Goal: Information Seeking & Learning: Check status

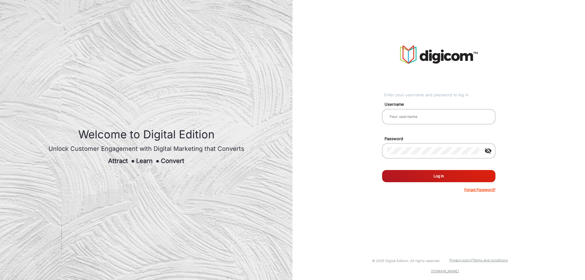
type input "[PERSON_NAME]"
click at [445, 179] on button "Log In" at bounding box center [438, 176] width 113 height 12
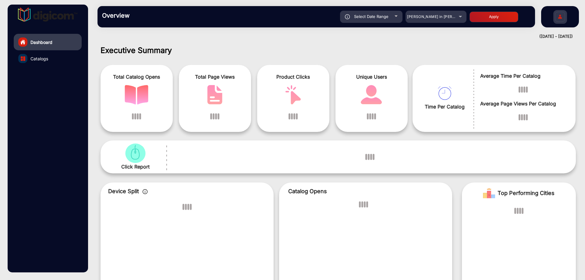
scroll to position [5, 0]
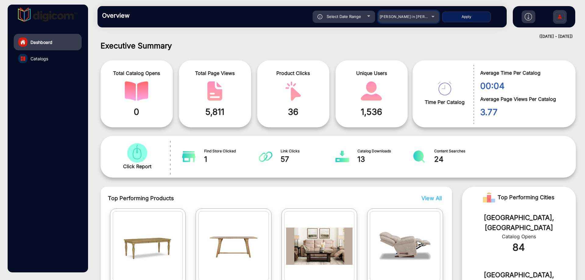
click at [385, 11] on mat-select "Adams in Justin Furniture" at bounding box center [408, 17] width 61 height 12
click at [390, 15] on span "Adams in Justin Furniture" at bounding box center [413, 16] width 67 height 5
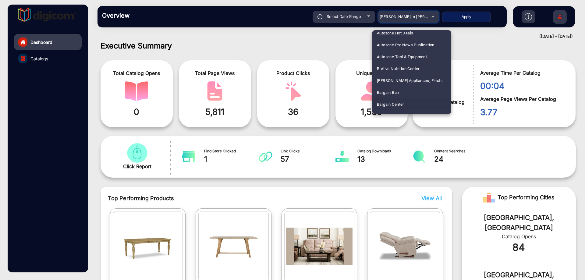
scroll to position [274, 0]
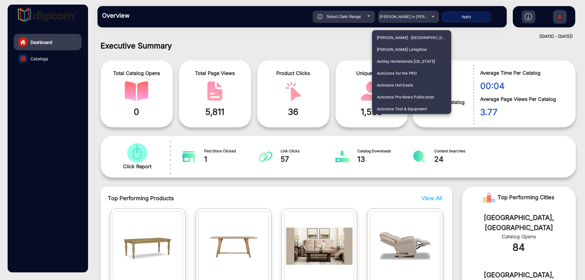
click at [407, 71] on span "AutoZone for the PRO" at bounding box center [397, 73] width 40 height 12
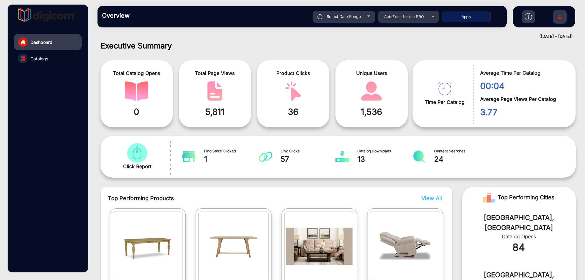
click at [356, 15] on span "Select Date Range" at bounding box center [344, 16] width 34 height 5
type input "9/8/2025"
type input "9/14/2025"
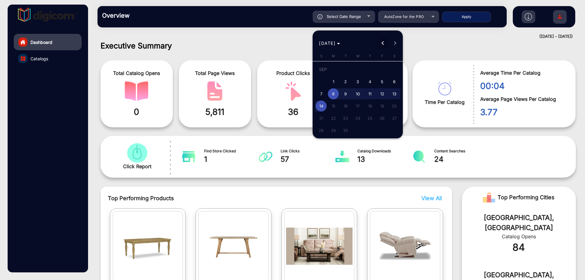
click at [384, 42] on button "Previous month" at bounding box center [383, 43] width 12 height 12
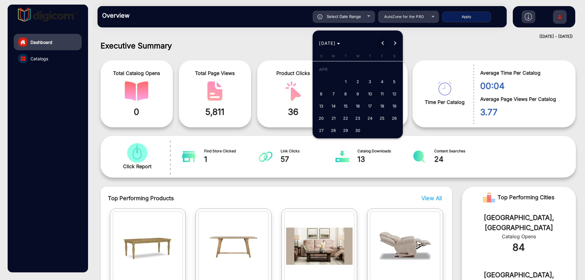
click at [384, 42] on button "Previous month" at bounding box center [383, 43] width 12 height 12
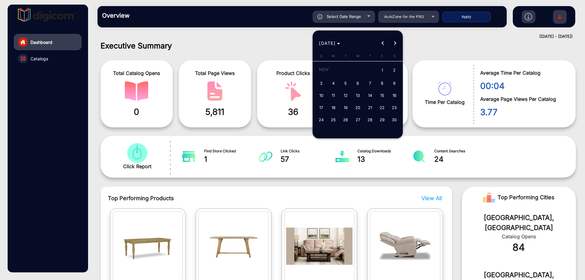
click at [397, 41] on span "Next month" at bounding box center [395, 43] width 12 height 12
drag, startPoint x: 359, startPoint y: 71, endPoint x: 366, endPoint y: 73, distance: 7.7
click at [360, 71] on span "1" at bounding box center [357, 70] width 11 height 12
type input "1/1/2025"
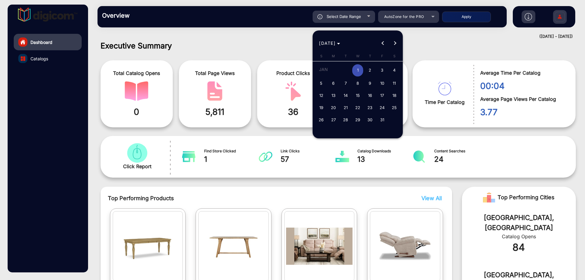
click at [397, 44] on span "Next month" at bounding box center [395, 43] width 12 height 12
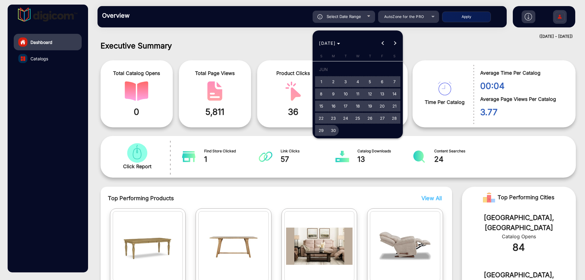
click at [335, 129] on span "30" at bounding box center [333, 130] width 11 height 11
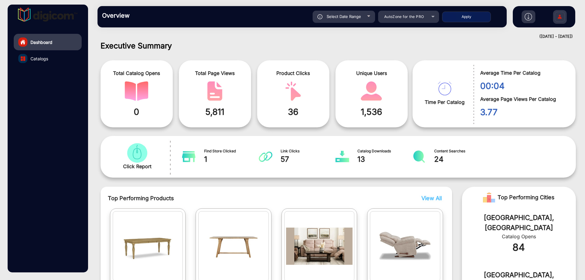
type input "6/30/2025"
click at [471, 13] on button "Apply" at bounding box center [466, 17] width 49 height 11
type input "1/1/2025"
type input "6/30/2025"
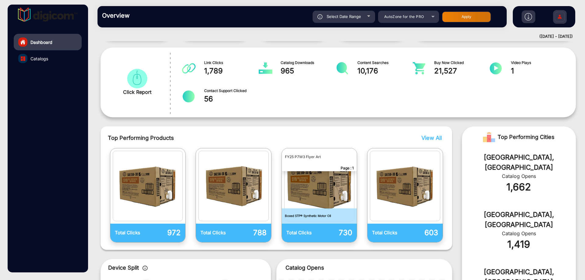
scroll to position [130, 0]
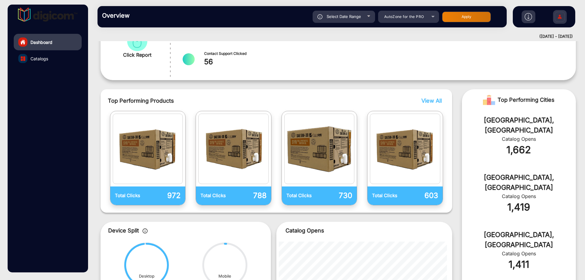
click at [442, 98] on div "Top Performing Products View All" at bounding box center [276, 101] width 337 height 8
click at [434, 99] on span "View All" at bounding box center [432, 101] width 20 height 6
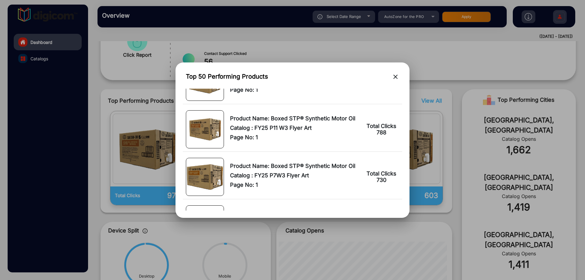
scroll to position [30, 0]
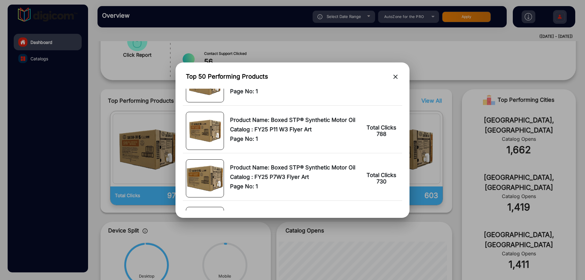
click at [390, 80] on div "Top 50 Performing Products close" at bounding box center [292, 78] width 219 height 16
drag, startPoint x: 55, startPoint y: 44, endPoint x: 55, endPoint y: 52, distance: 8.2
click at [56, 45] on div at bounding box center [292, 140] width 585 height 280
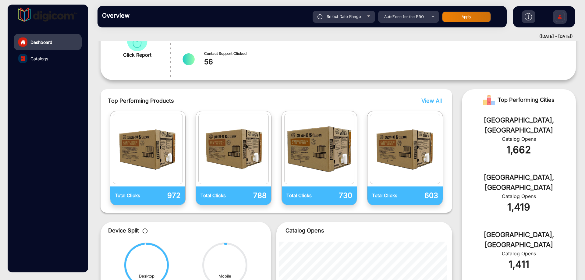
click at [52, 58] on link "Catalogs" at bounding box center [48, 58] width 68 height 16
click at [48, 60] on span "Catalogs" at bounding box center [39, 58] width 18 height 6
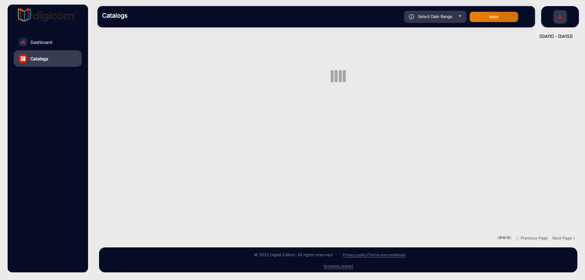
drag, startPoint x: 41, startPoint y: 60, endPoint x: 44, endPoint y: 57, distance: 4.1
click at [41, 59] on span "Catalogs" at bounding box center [39, 58] width 18 height 6
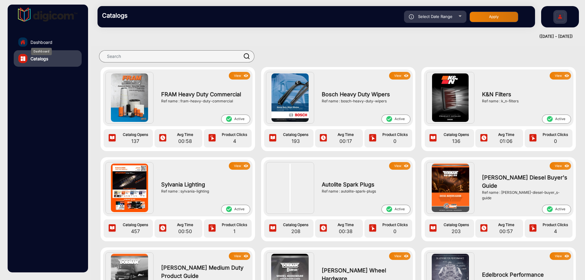
click at [50, 41] on span "Dashboard" at bounding box center [41, 42] width 22 height 6
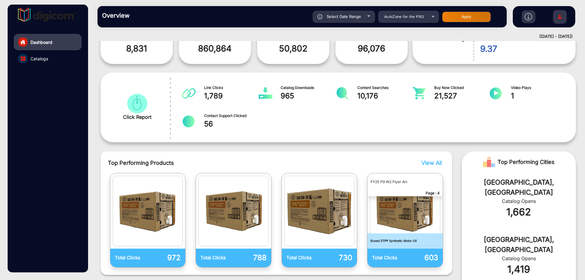
scroll to position [119, 0]
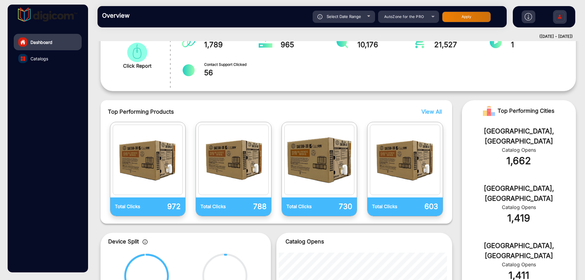
click at [59, 56] on link "Catalogs" at bounding box center [48, 58] width 68 height 16
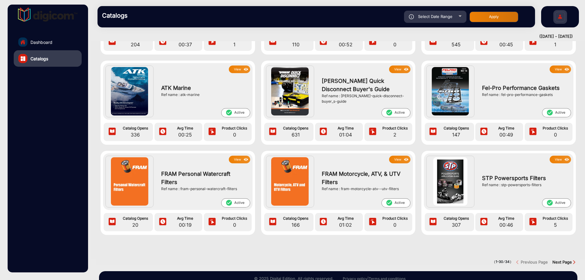
scroll to position [757, 0]
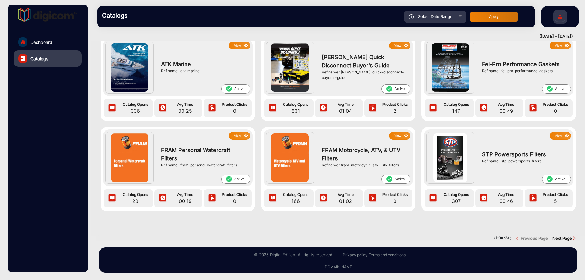
click at [563, 236] on strong "Next Page" at bounding box center [563, 238] width 20 height 5
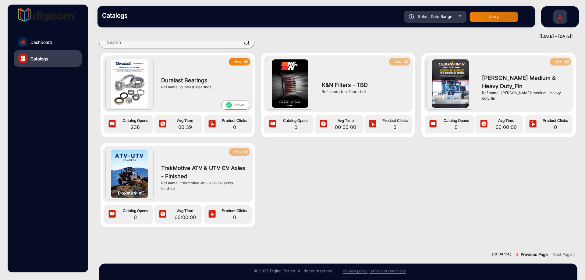
scroll to position [35, 0]
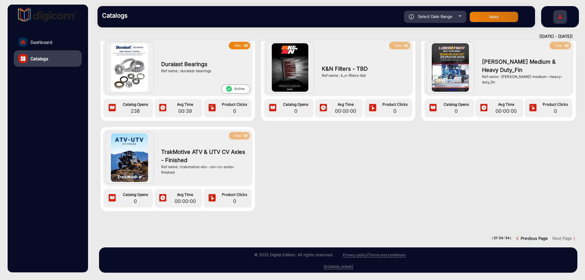
click at [529, 236] on strong "Previous Page" at bounding box center [534, 238] width 27 height 5
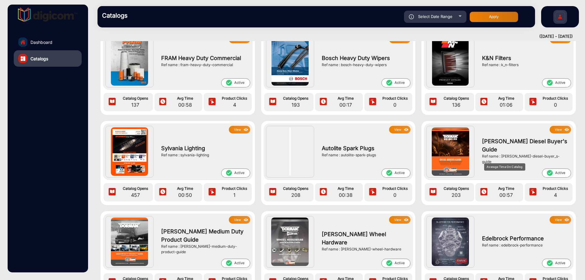
scroll to position [0, 0]
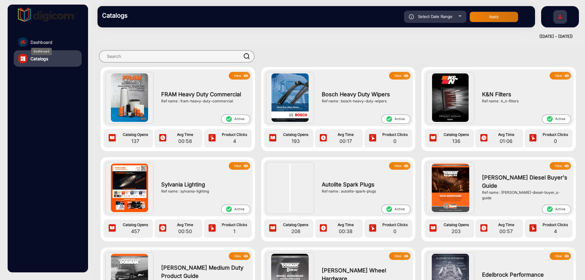
click at [52, 44] on span "Dashboard" at bounding box center [41, 42] width 22 height 6
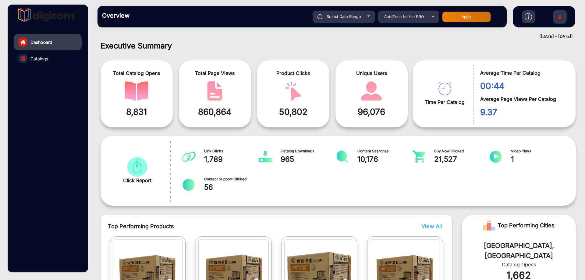
scroll to position [127, 0]
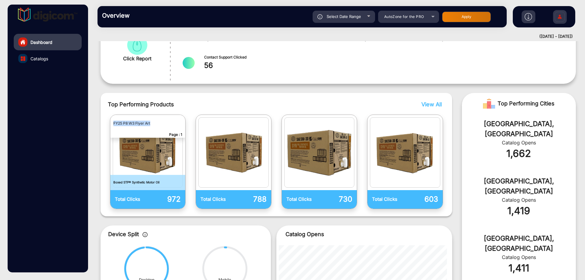
drag, startPoint x: 155, startPoint y: 124, endPoint x: 111, endPoint y: 122, distance: 43.9
click at [111, 122] on p "FY25 P8 W3 Flyer Art" at bounding box center [147, 123] width 75 height 17
copy p "FY25 P8 W3 Flyer Art"
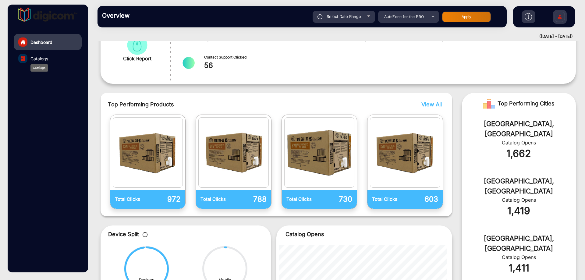
click at [43, 60] on span "Catalogs" at bounding box center [39, 58] width 18 height 6
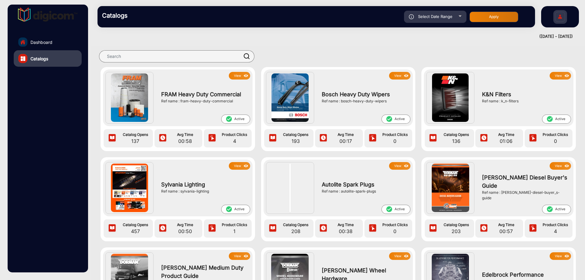
click at [208, 50] on div at bounding box center [338, 56] width 494 height 21
click at [214, 58] on input "text" at bounding box center [176, 56] width 155 height 12
paste input "FY25 P8 W3 Flyer Art"
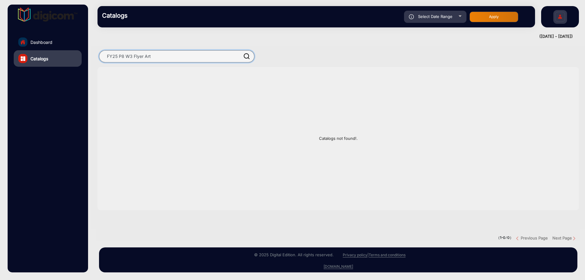
type input "FY25 P8 W3 Flyer Art"
click at [53, 44] on link "Dashboard" at bounding box center [48, 42] width 68 height 16
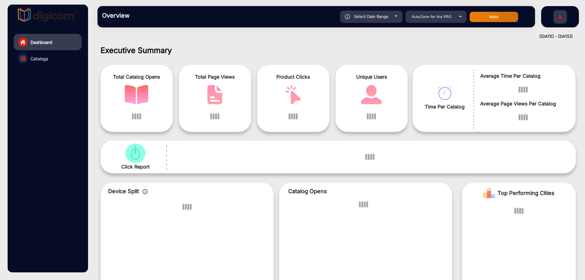
scroll to position [5, 0]
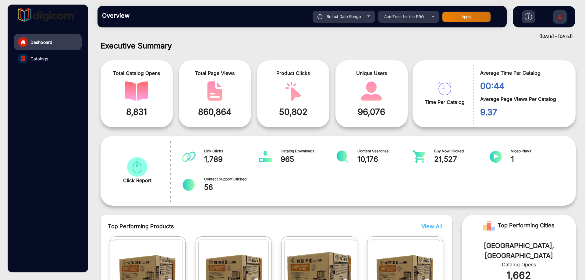
drag, startPoint x: 519, startPoint y: 35, endPoint x: 570, endPoint y: 37, distance: 51.5
click at [570, 37] on div "([DATE] - [DATE])" at bounding box center [332, 37] width 482 height 6
click at [564, 44] on h1 "Executive Summary" at bounding box center [339, 45] width 476 height 9
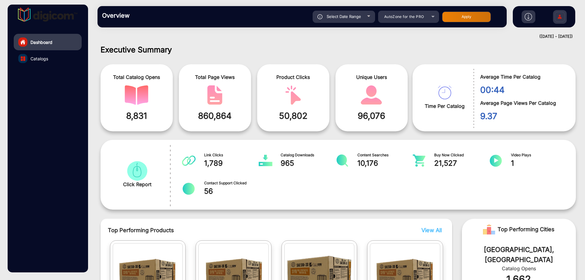
scroll to position [0, 0]
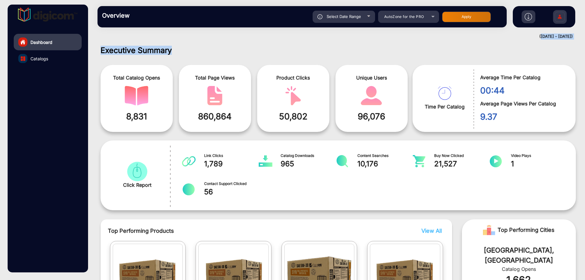
drag, startPoint x: 512, startPoint y: 38, endPoint x: 544, endPoint y: 52, distance: 34.7
click at [545, 52] on mat-drawer-content "Overview Reports Understand what makes your customers tick and learn how they a…" at bounding box center [338, 140] width 494 height 280
click at [543, 52] on h1 "Executive Summary" at bounding box center [339, 50] width 476 height 9
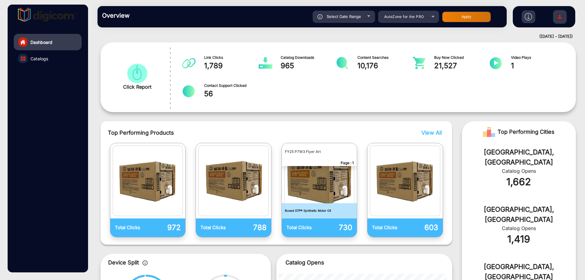
scroll to position [122, 0]
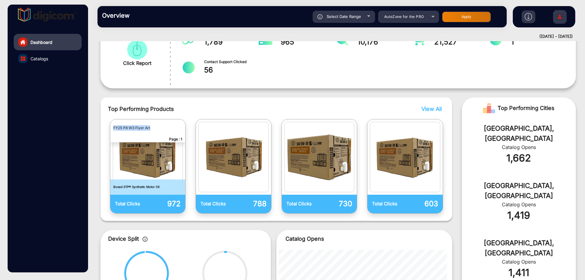
drag, startPoint x: 154, startPoint y: 126, endPoint x: 104, endPoint y: 118, distance: 50.2
click at [109, 124] on div "Total Clicks 972 FY25 P8 W3 Flyer Art Page : 1 Boxed STP® Synthetic Motor Oil" at bounding box center [148, 166] width 80 height 94
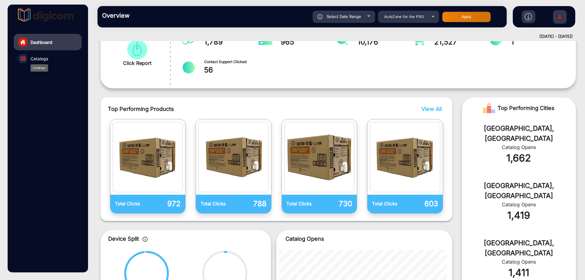
click at [34, 60] on span "Catalogs" at bounding box center [39, 58] width 18 height 6
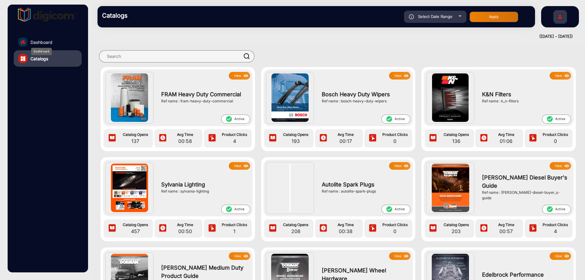
click at [44, 41] on span "Dashboard" at bounding box center [41, 42] width 22 height 6
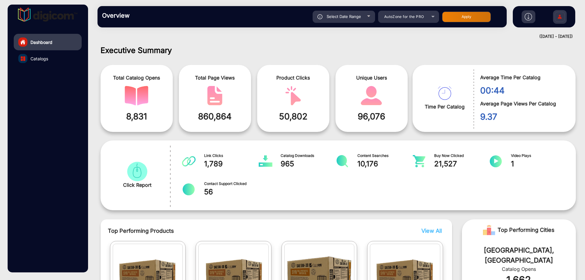
scroll to position [5, 0]
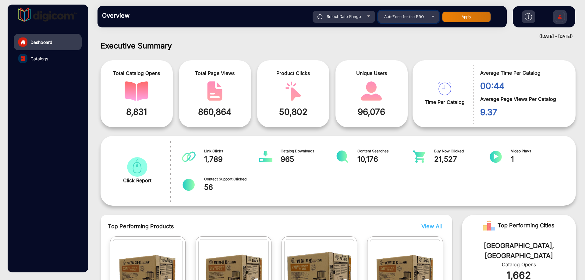
click at [411, 18] on span "AutoZone for the PRO" at bounding box center [404, 16] width 40 height 5
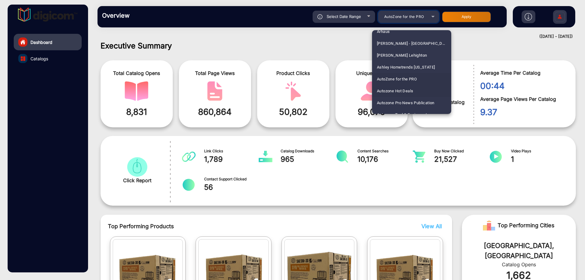
scroll to position [301, 0]
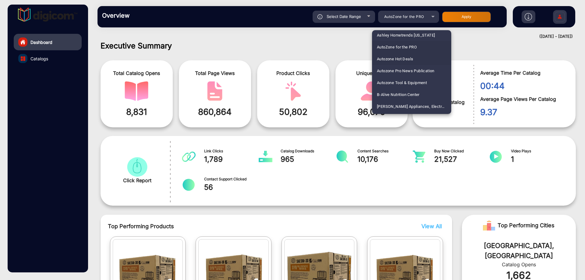
click at [415, 58] on mat-option "Autozone Hot Deals" at bounding box center [411, 59] width 79 height 12
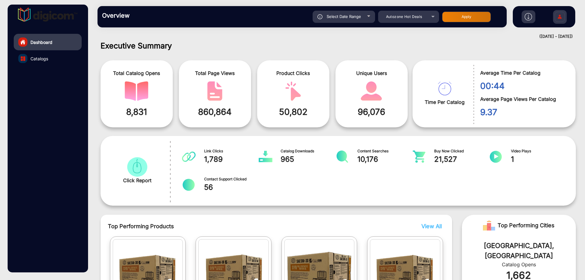
click at [476, 17] on button "Apply" at bounding box center [466, 17] width 49 height 11
type input "1/1/2025"
type input "6/30/2025"
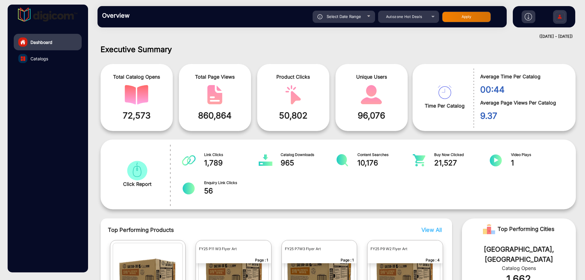
scroll to position [0, 0]
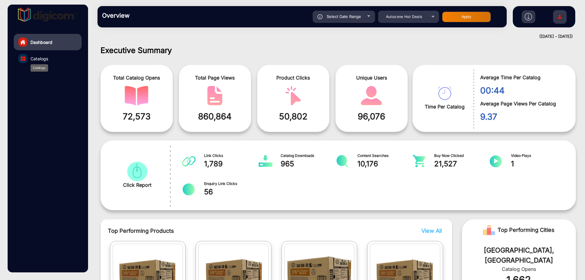
click at [47, 59] on span "Catalogs" at bounding box center [39, 58] width 18 height 6
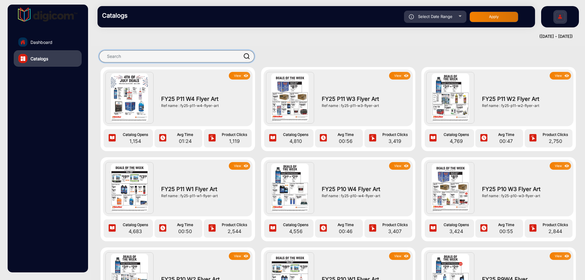
click at [209, 59] on input "text" at bounding box center [176, 56] width 155 height 12
paste input "FY25 P8 W3 Flyer Art"
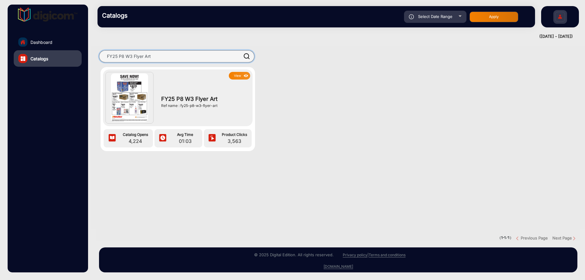
type input "FY25 P8 W3 Flyer Art"
click at [244, 76] on img at bounding box center [246, 76] width 7 height 7
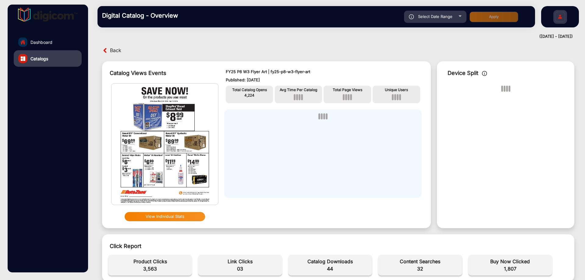
click at [191, 219] on button "View Individual Stats" at bounding box center [165, 216] width 80 height 9
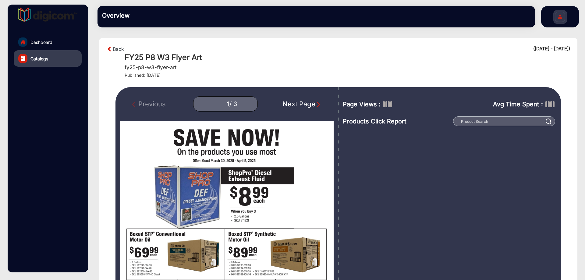
scroll to position [30, 0]
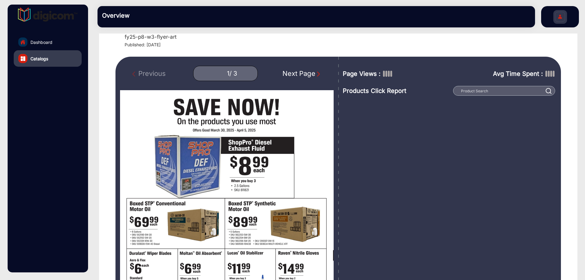
click at [552, 105] on div "Image Name / Reference Product Clicks Boxed STP® Synthetic Motor Oil 972 Boxed …" at bounding box center [450, 231] width 215 height 270
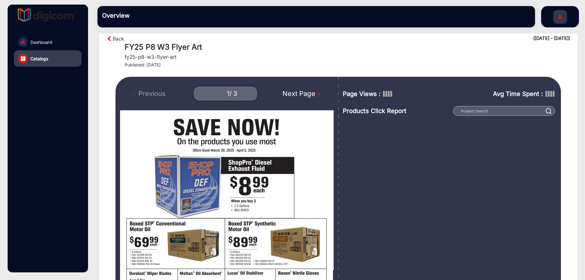
scroll to position [0, 0]
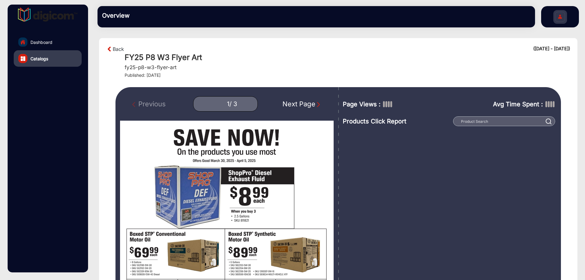
click at [551, 139] on div "Image Name / Reference Product Clicks Boxed STP® Synthetic Motor Oil 972 Boxed …" at bounding box center [450, 261] width 215 height 270
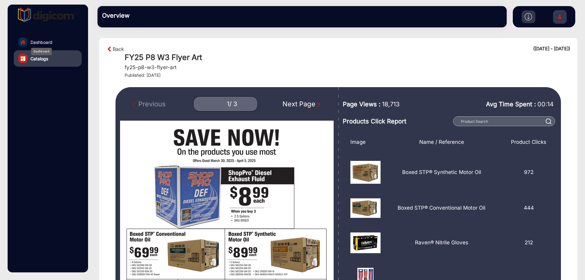
click at [45, 42] on span "Dashboard" at bounding box center [41, 42] width 22 height 6
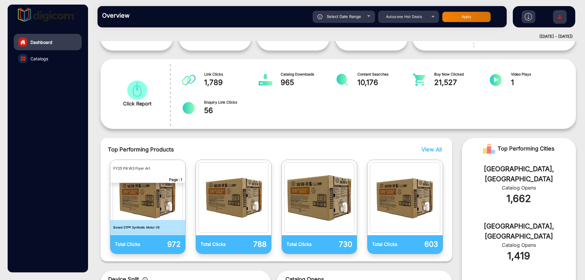
scroll to position [82, 0]
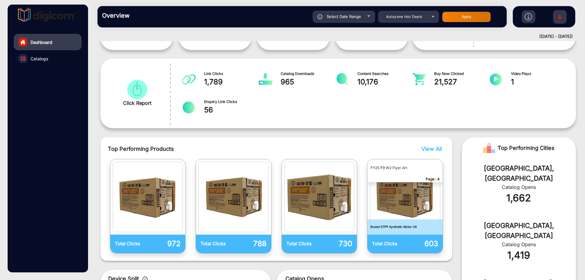
click at [434, 148] on span "View All" at bounding box center [432, 149] width 20 height 6
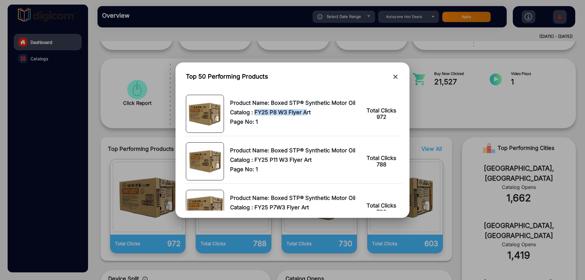
drag, startPoint x: 255, startPoint y: 112, endPoint x: 310, endPoint y: 116, distance: 55.0
click at [310, 116] on div "Product Name: Boxed STP® Synthetic Motor Oil Catalog : FY25 P8 W3 Flyer Art Pag…" at bounding box center [294, 114] width 129 height 28
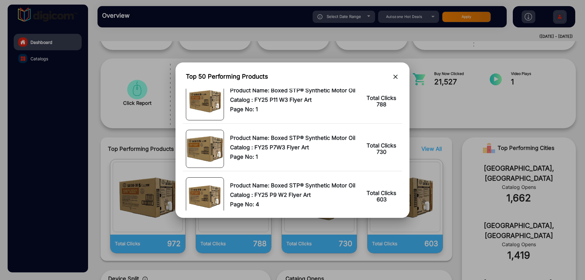
scroll to position [61, 0]
click at [398, 75] on mat-icon "close" at bounding box center [395, 76] width 7 height 7
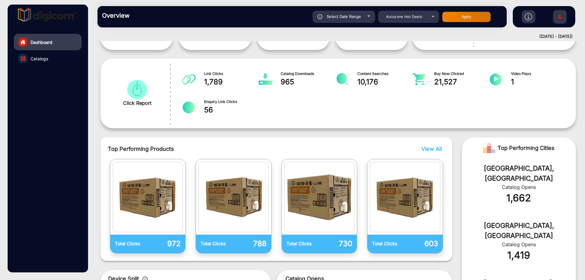
click at [561, 16] on img at bounding box center [560, 17] width 13 height 21
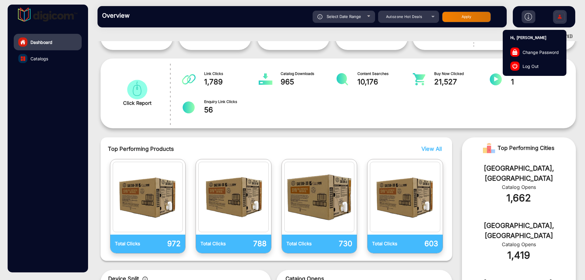
click at [536, 65] on span "Log Out" at bounding box center [531, 66] width 16 height 6
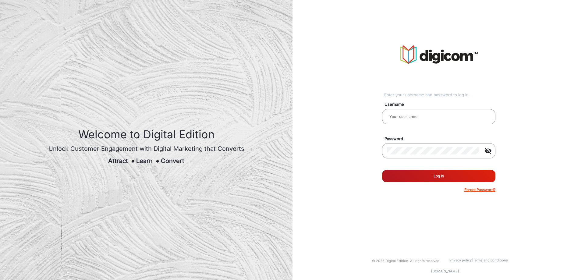
type input "[PERSON_NAME]"
